Goal: Check status

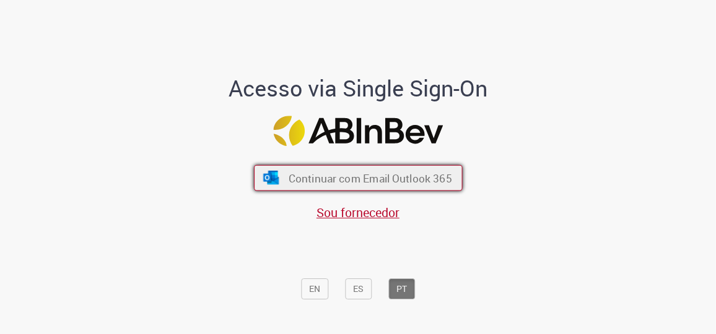
click at [323, 183] on span "Continuar com Email Outlook 365" at bounding box center [369, 179] width 163 height 14
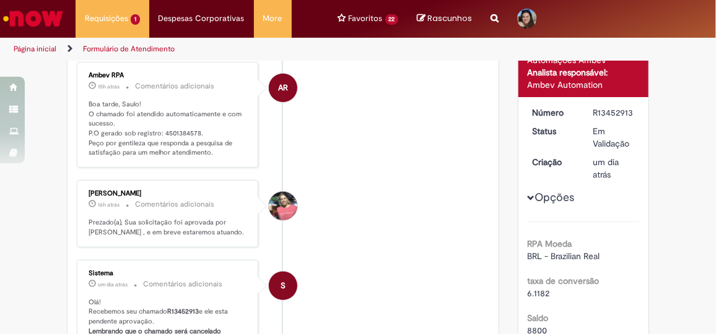
scroll to position [112, 0]
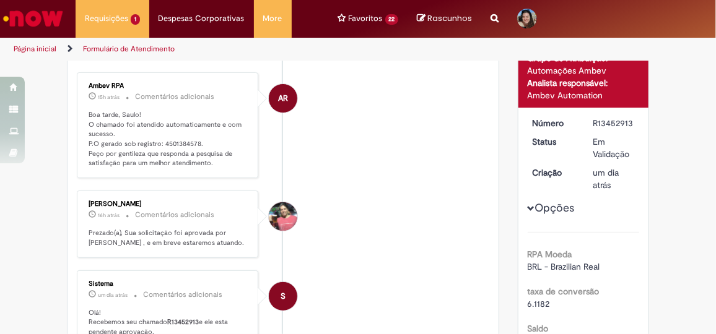
click at [175, 139] on p "Boa tarde, Saulo! O chamado foi atendido automaticamente e com sucesso. P.O ger…" at bounding box center [169, 139] width 160 height 58
copy p "4501384578"
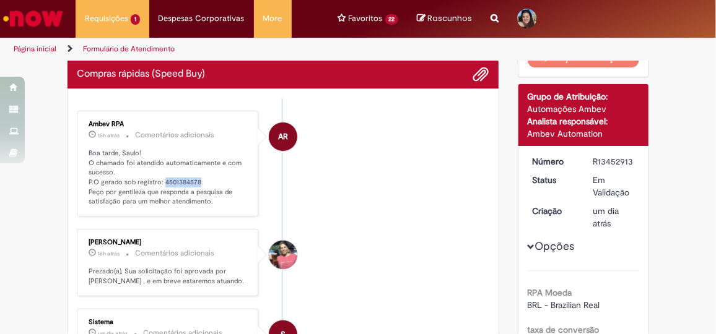
scroll to position [56, 0]
